Goal: Task Accomplishment & Management: Manage account settings

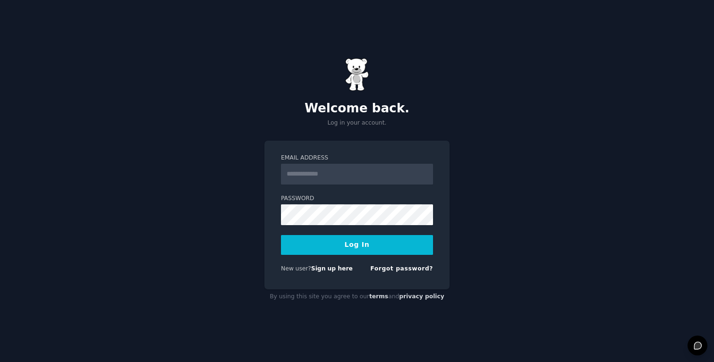
click at [318, 186] on form "Email Address Password Log In New user? Sign up here Forgot password?" at bounding box center [357, 215] width 152 height 123
click at [305, 174] on input "Email Address" at bounding box center [357, 174] width 152 height 21
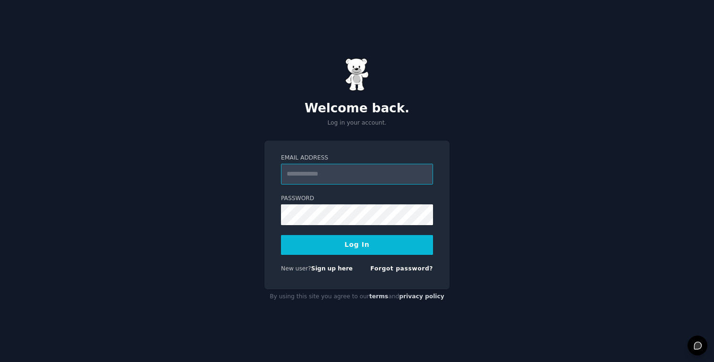
click at [325, 164] on input "Email Address" at bounding box center [357, 174] width 152 height 21
